Goal: Check status

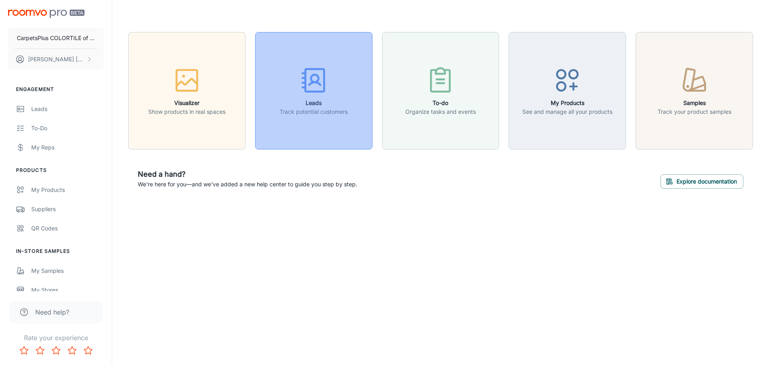
click at [313, 102] on h6 "Leads" at bounding box center [313, 102] width 68 height 9
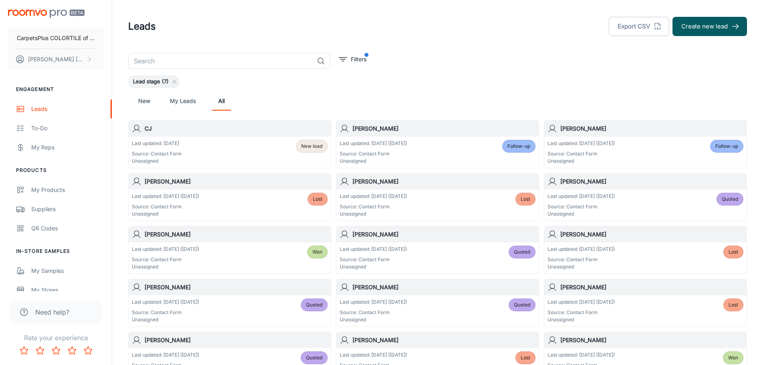
click at [263, 148] on div "Last updated: [DATE] Source: Contact Form Unassigned New lead" at bounding box center [230, 152] width 196 height 25
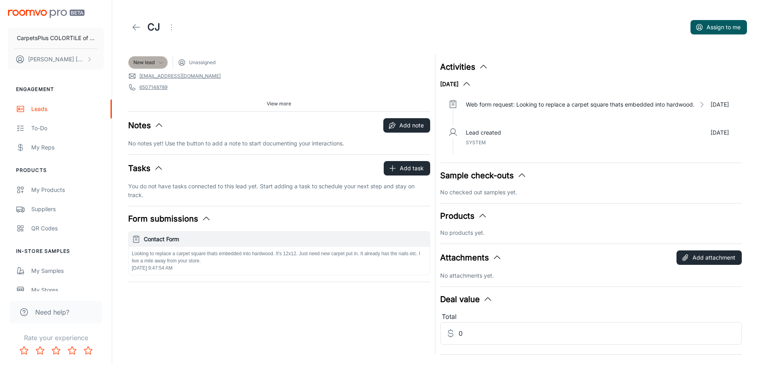
click at [154, 64] on span "New lead" at bounding box center [143, 62] width 21 height 7
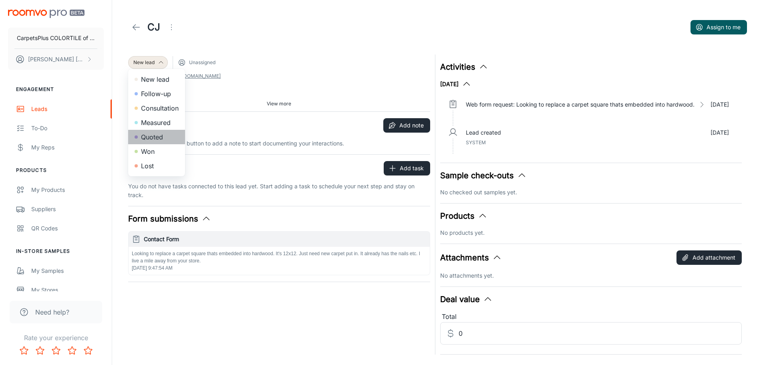
click at [147, 134] on li "Quoted" at bounding box center [156, 137] width 57 height 14
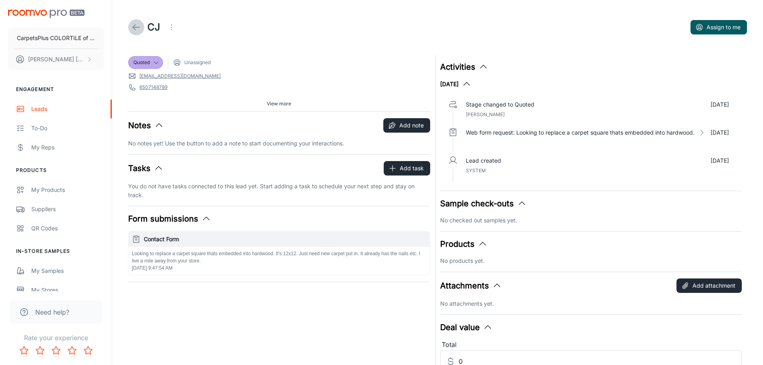
click at [136, 25] on icon at bounding box center [136, 27] width 10 height 10
